Goal: Information Seeking & Learning: Learn about a topic

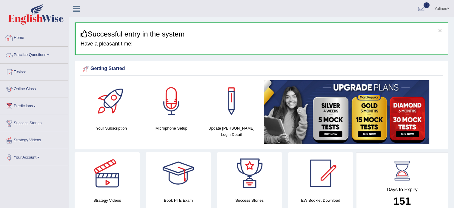
drag, startPoint x: 0, startPoint y: 0, endPoint x: 41, endPoint y: 52, distance: 66.4
click at [41, 52] on link "Practice Questions" at bounding box center [34, 54] width 68 height 15
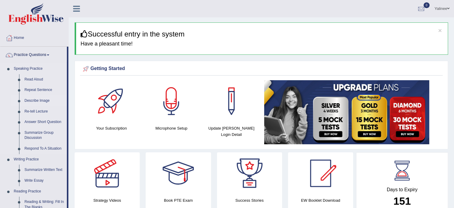
click at [35, 99] on link "Describe Image" at bounding box center [44, 100] width 45 height 11
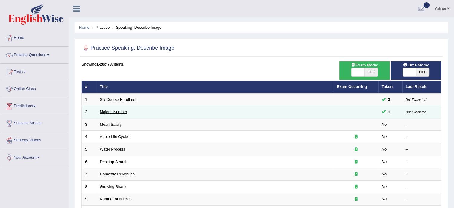
click at [111, 110] on link "Majors' Number" at bounding box center [113, 111] width 27 height 4
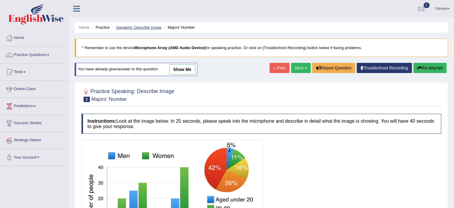
click at [134, 28] on link "Speaking: Describe Image" at bounding box center [138, 27] width 45 height 4
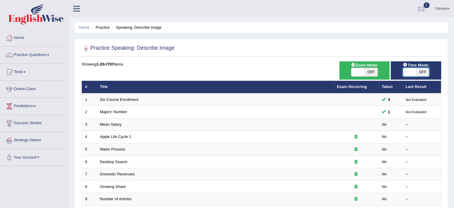
click at [411, 72] on span at bounding box center [409, 72] width 13 height 8
checkbox input "true"
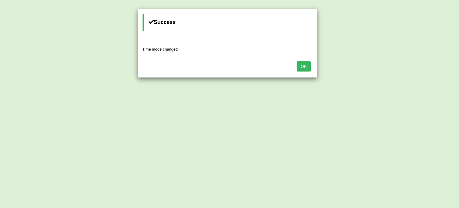
click at [305, 65] on button "OK" at bounding box center [304, 66] width 14 height 10
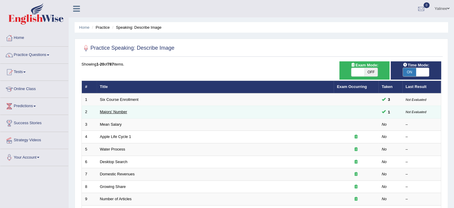
click at [119, 111] on link "Majors' Number" at bounding box center [113, 111] width 27 height 4
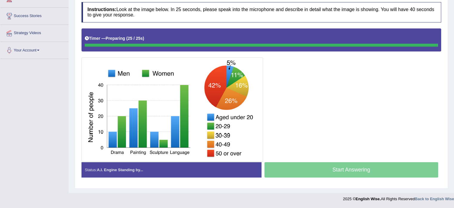
scroll to position [106, 0]
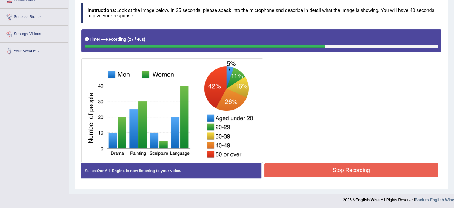
click at [444, 56] on div "Practice Speaking: Describe Image 2 Majors' Number Instructions: Look at the im…" at bounding box center [262, 80] width 374 height 218
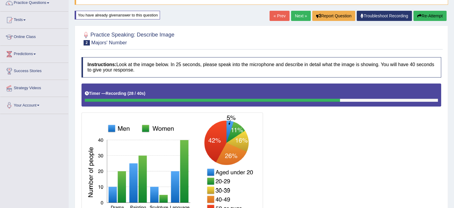
scroll to position [51, 0]
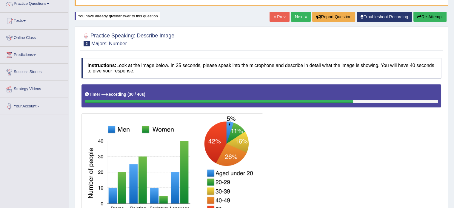
click at [429, 16] on button "Re-Attempt" at bounding box center [430, 17] width 33 height 10
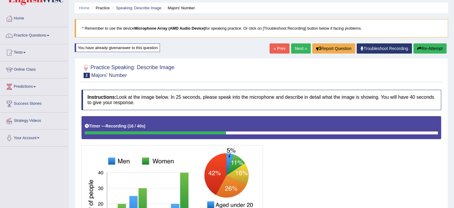
scroll to position [19, 0]
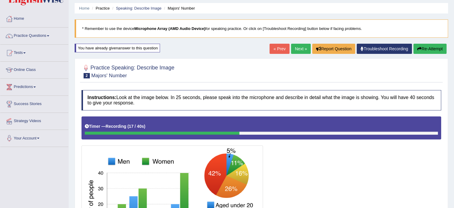
click at [429, 49] on button "Re-Attempt" at bounding box center [430, 49] width 33 height 10
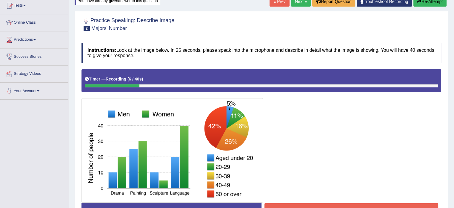
scroll to position [45, 0]
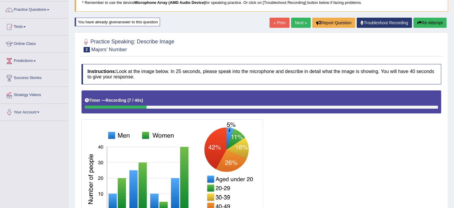
click at [427, 24] on button "Re-Attempt" at bounding box center [430, 23] width 33 height 10
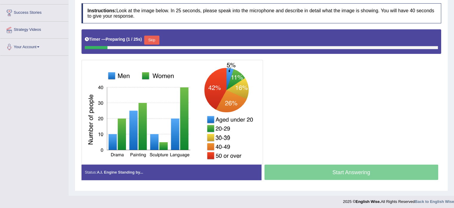
scroll to position [111, 0]
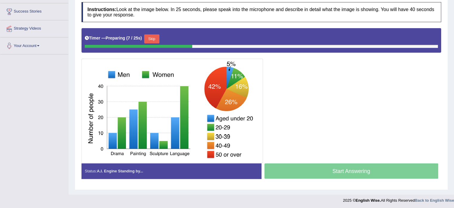
click at [153, 42] on button "Skip" at bounding box center [151, 38] width 15 height 9
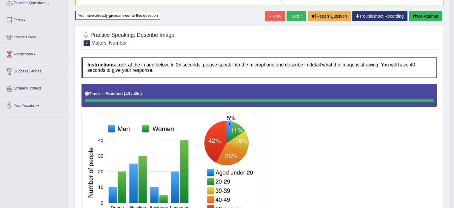
scroll to position [42, 0]
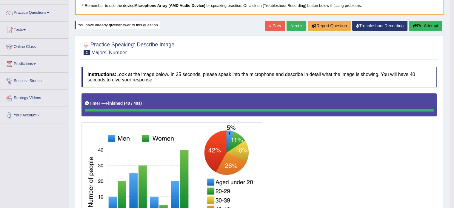
click at [293, 26] on link "Next »" at bounding box center [297, 26] width 20 height 10
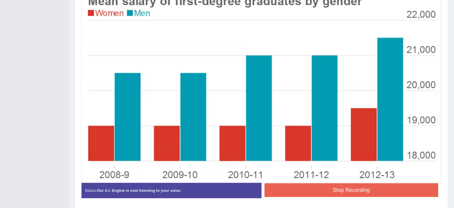
scroll to position [191, 0]
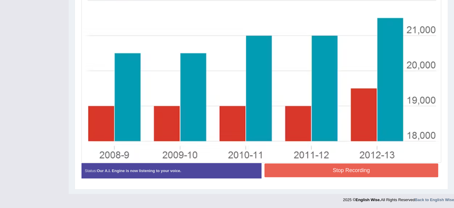
click at [0, 0] on blockquote "." at bounding box center [0, 0] width 0 height 0
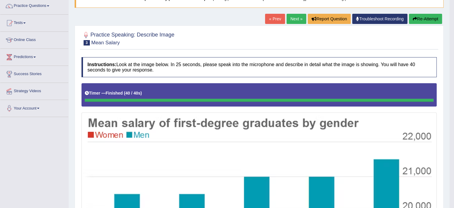
scroll to position [44, 0]
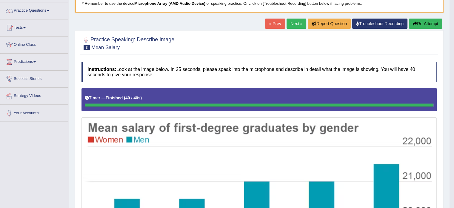
click at [424, 23] on button "Re-Attempt" at bounding box center [425, 24] width 33 height 10
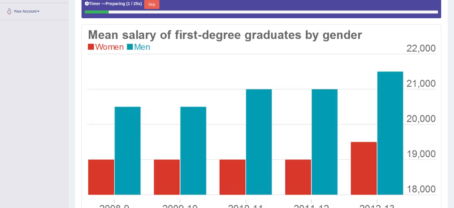
scroll to position [135, 0]
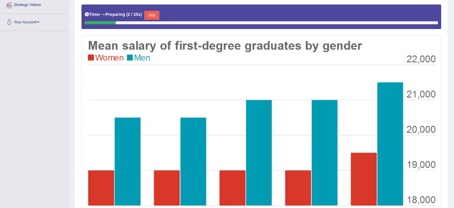
click at [151, 16] on button "Skip" at bounding box center [151, 15] width 15 height 9
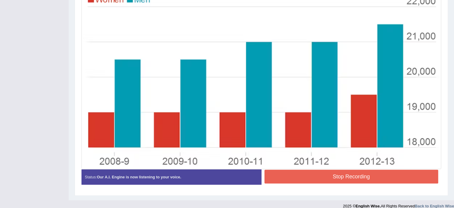
scroll to position [191, 0]
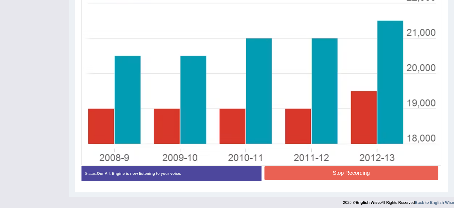
click at [416, 174] on button "Stop Recording" at bounding box center [352, 173] width 174 height 14
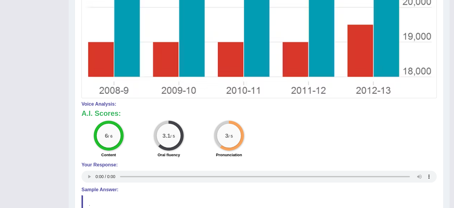
scroll to position [312, 0]
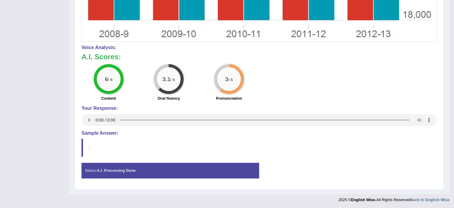
click at [106, 170] on strong "A.I. Processing Done" at bounding box center [116, 170] width 39 height 4
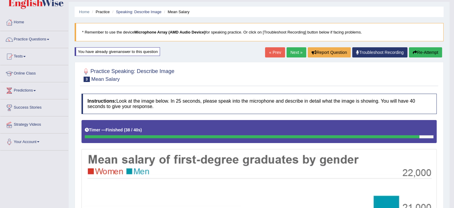
scroll to position [16, 0]
click at [289, 51] on link "Next »" at bounding box center [297, 52] width 20 height 10
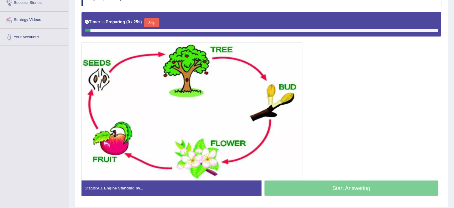
scroll to position [120, 0]
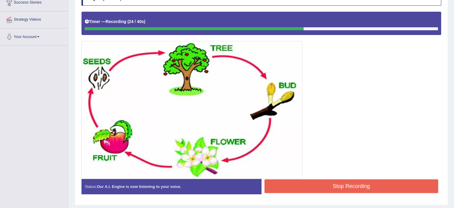
click at [378, 187] on button "Stop Recording" at bounding box center [352, 186] width 174 height 14
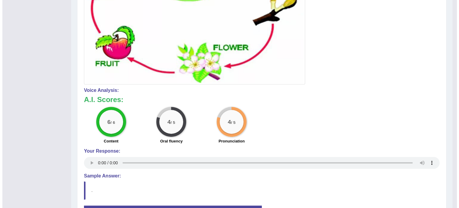
scroll to position [232, 0]
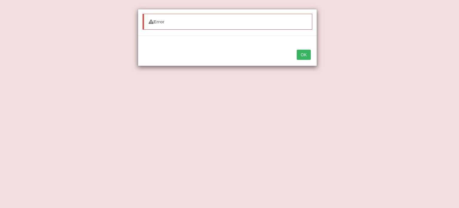
click at [344, 177] on div "Error OK" at bounding box center [229, 104] width 459 height 208
